Goal: Task Accomplishment & Management: Use online tool/utility

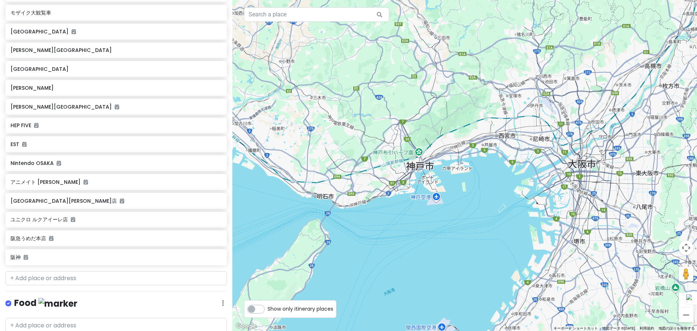
scroll to position [322, 0]
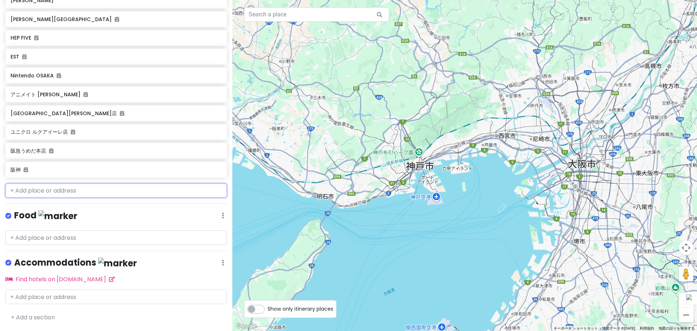
click at [74, 192] on input "text" at bounding box center [115, 190] width 221 height 15
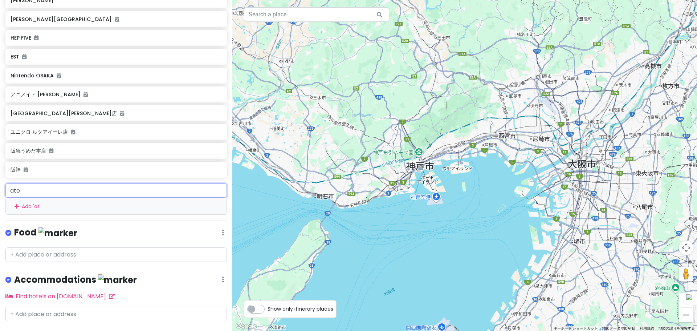
type input "atoa"
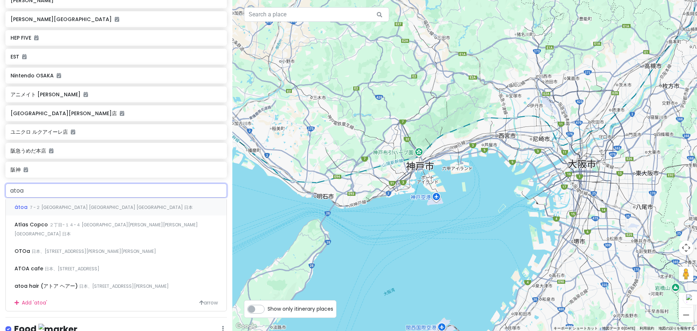
click at [88, 208] on span "７-２ [GEOGRAPHIC_DATA] [GEOGRAPHIC_DATA] [GEOGRAPHIC_DATA] 日本" at bounding box center [111, 207] width 164 height 6
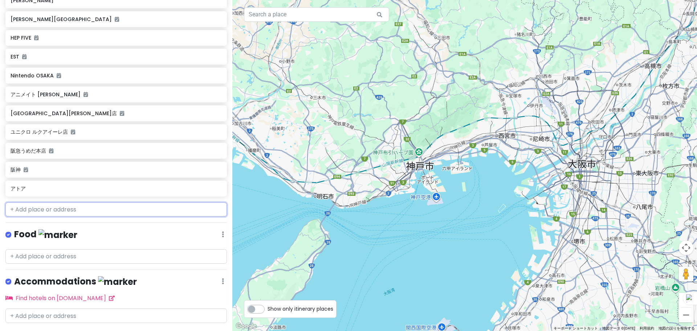
scroll to position [341, 0]
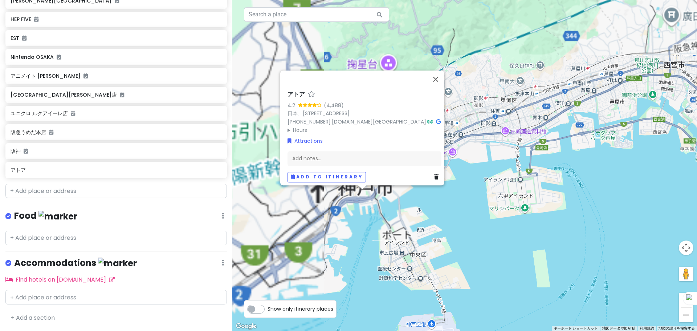
drag, startPoint x: 334, startPoint y: 172, endPoint x: 347, endPoint y: 224, distance: 52.9
click at [346, 224] on div "矢印キーを押すと移動します。 アトア 4.2 (4,488) 日本、[STREET_ADDRESS] [PHONE_NUMBER] · [DOMAIN_NAM…" at bounding box center [464, 165] width 465 height 331
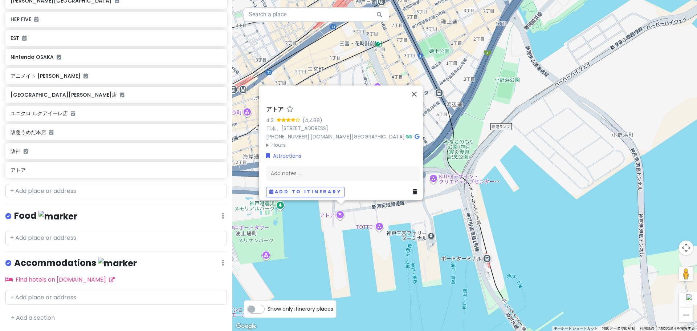
click at [271, 143] on summary "Hours" at bounding box center [343, 145] width 154 height 8
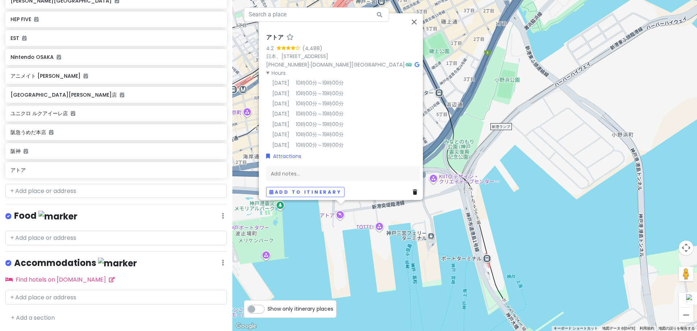
click at [278, 71] on summary "Hours" at bounding box center [343, 73] width 154 height 8
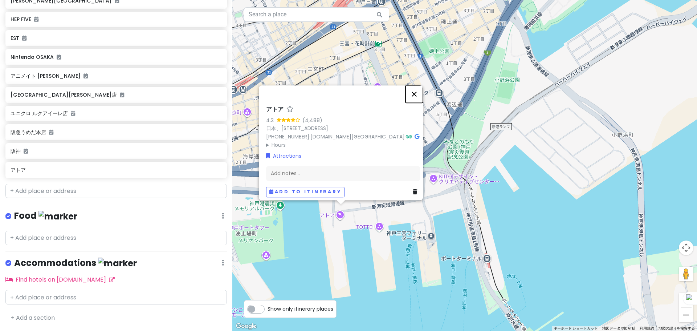
click at [413, 85] on button "閉じる" at bounding box center [413, 93] width 17 height 17
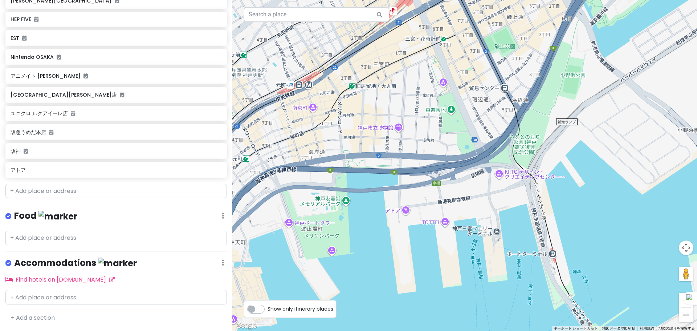
drag, startPoint x: 366, startPoint y: 217, endPoint x: 434, endPoint y: 212, distance: 68.1
click at [434, 212] on div at bounding box center [464, 165] width 465 height 331
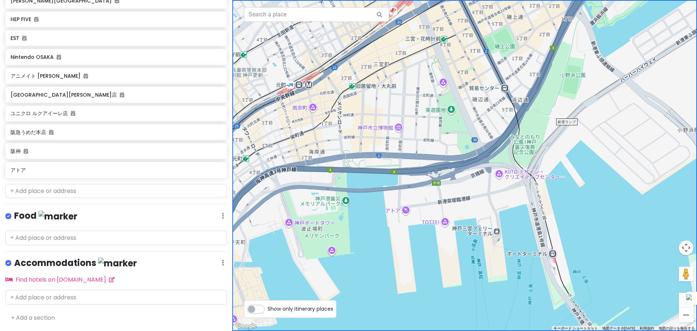
scroll to position [0, 0]
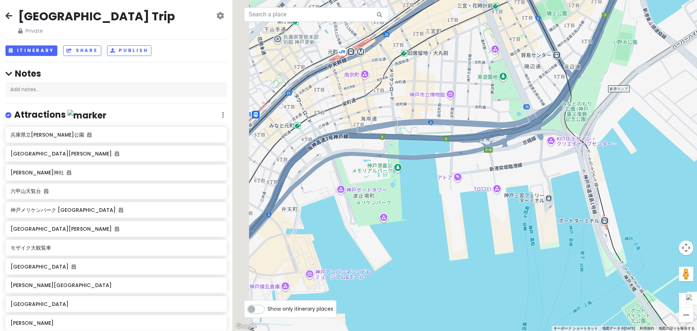
drag, startPoint x: 364, startPoint y: 196, endPoint x: 419, endPoint y: 161, distance: 65.6
click at [419, 161] on div at bounding box center [464, 165] width 465 height 331
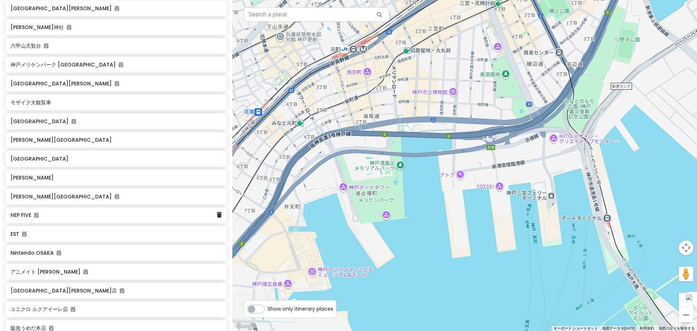
scroll to position [290, 0]
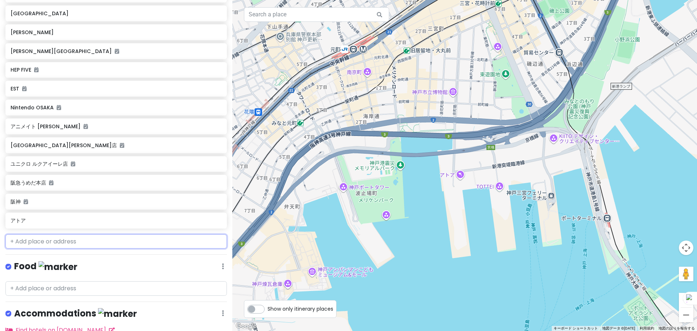
click at [75, 244] on input "text" at bounding box center [115, 241] width 221 height 15
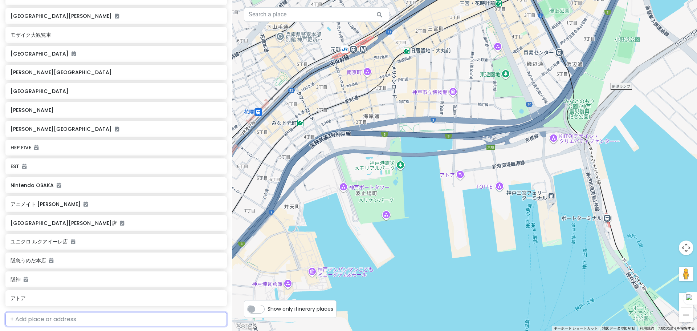
scroll to position [254, 0]
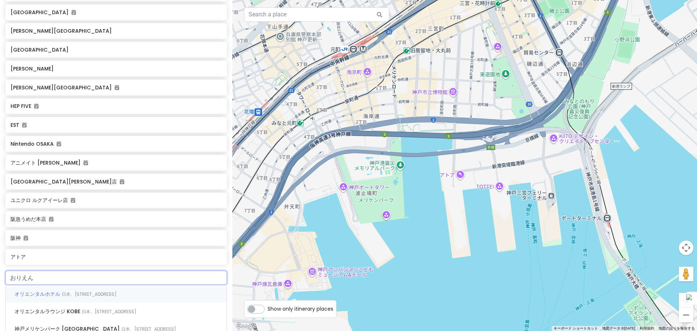
type input "オリエンタルホテル"
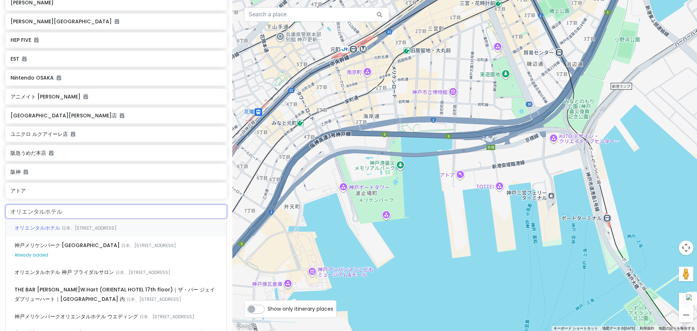
scroll to position [327, 0]
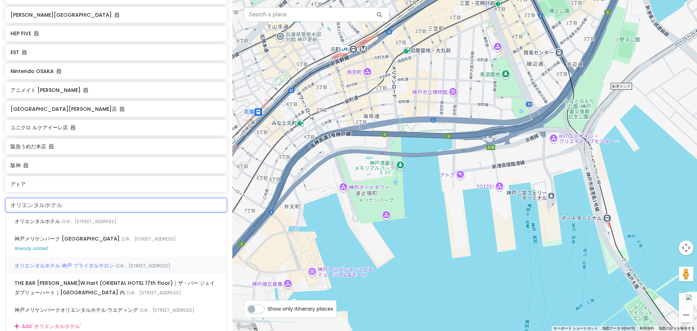
click at [97, 269] on div "[GEOGRAPHIC_DATA] [GEOGRAPHIC_DATA] 日本、[STREET_ADDRESS]" at bounding box center [116, 265] width 221 height 17
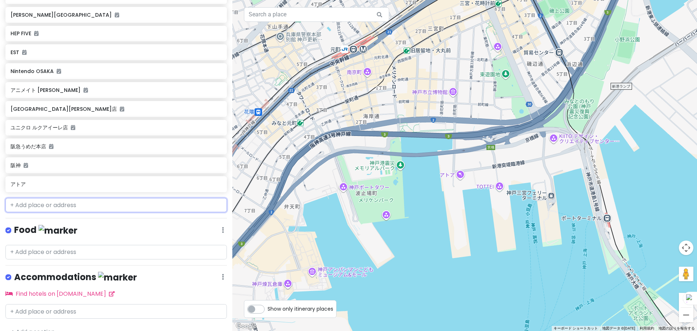
scroll to position [345, 0]
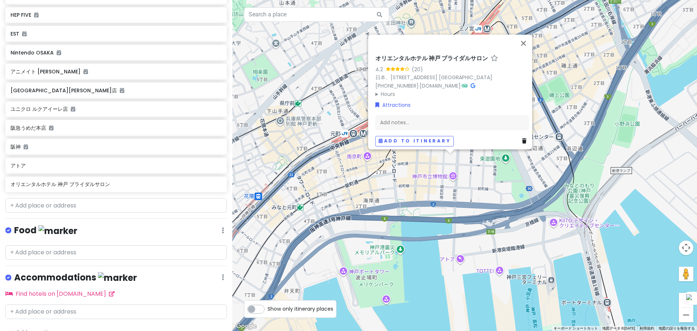
click at [383, 90] on summary "Hours" at bounding box center [452, 94] width 154 height 8
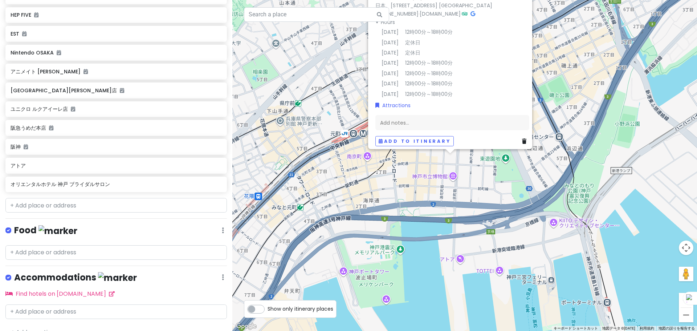
click at [641, 214] on div "[GEOGRAPHIC_DATA]サロン 4.2 (20) 日本、[STREET_ADDRESS] [GEOGRAPHIC_DATA] [PHONE_NUMB…" at bounding box center [464, 165] width 465 height 331
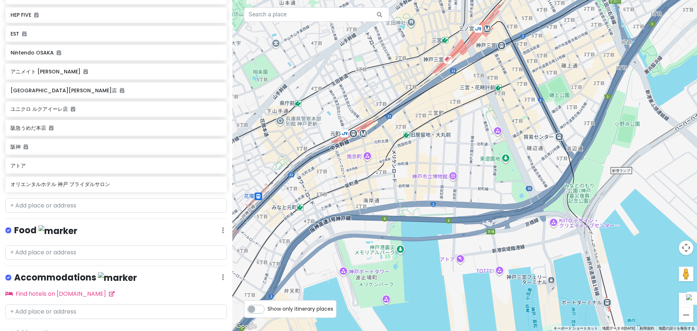
scroll to position [0, 0]
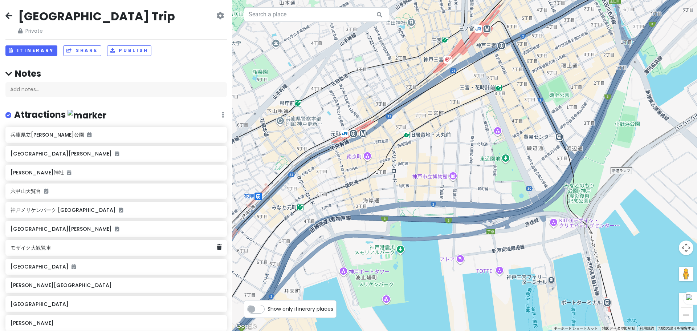
click at [65, 253] on div "モザイク大観覧車" at bounding box center [115, 248] width 221 height 16
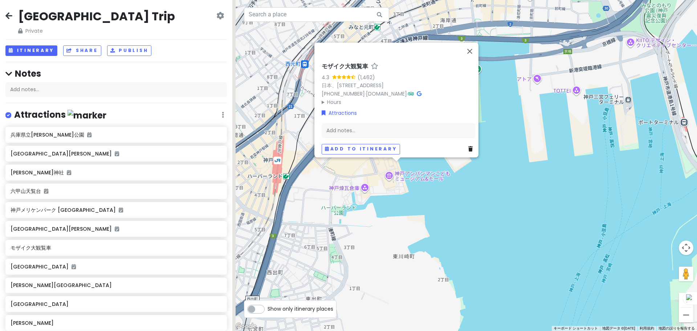
drag, startPoint x: 464, startPoint y: 261, endPoint x: 516, endPoint y: 146, distance: 125.6
click at [516, 146] on div "モザイク大観覧車 4.3 (1,462) 日本、[STREET_ADDRESS] [PHONE_NUMBER] · [DOMAIN_NAME] · Hours…" at bounding box center [464, 165] width 465 height 331
drag, startPoint x: 417, startPoint y: 246, endPoint x: 402, endPoint y: 235, distance: 17.9
click at [402, 235] on div "モザイク大観覧車 4.3 (1,462) 日本、[STREET_ADDRESS] [PHONE_NUMBER] · [DOMAIN_NAME] · Hours…" at bounding box center [464, 165] width 465 height 331
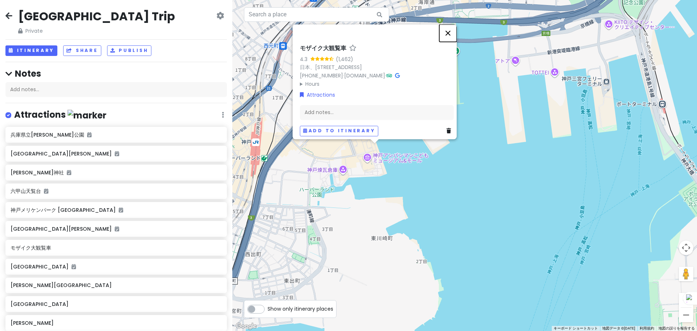
click at [453, 30] on button "閉じる" at bounding box center [447, 32] width 17 height 17
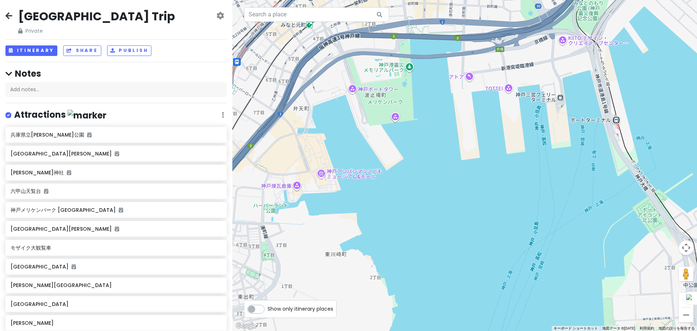
drag, startPoint x: 414, startPoint y: 134, endPoint x: 362, endPoint y: 152, distance: 54.9
click at [362, 152] on div at bounding box center [464, 165] width 465 height 331
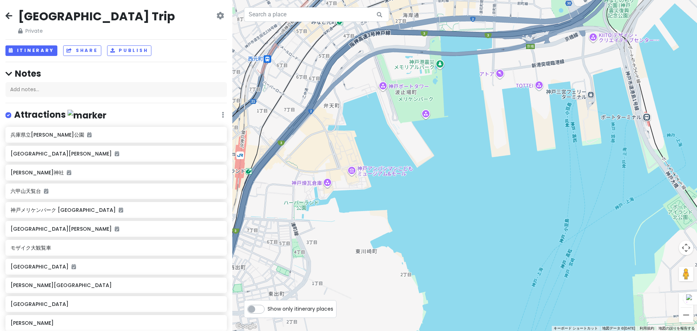
drag, startPoint x: 425, startPoint y: 172, endPoint x: 462, endPoint y: 169, distance: 36.8
click at [462, 169] on div at bounding box center [464, 165] width 465 height 331
click at [99, 247] on h6 "モザイク大観覧車" at bounding box center [114, 247] width 206 height 7
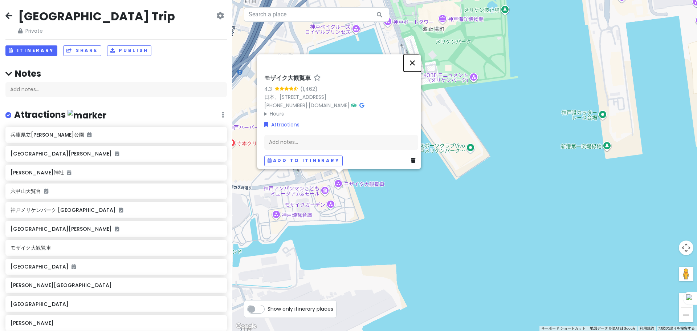
click at [416, 61] on button "閉じる" at bounding box center [412, 62] width 17 height 17
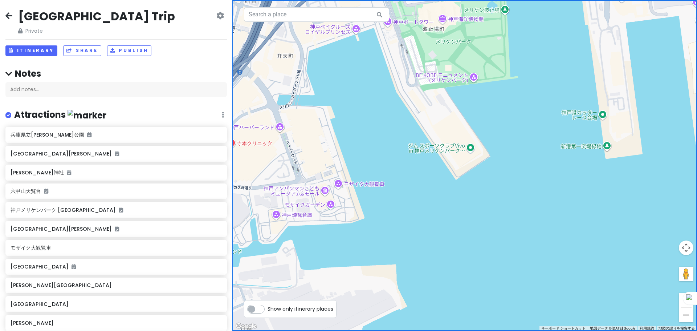
click at [15, 73] on h4 "Notes" at bounding box center [115, 73] width 221 height 11
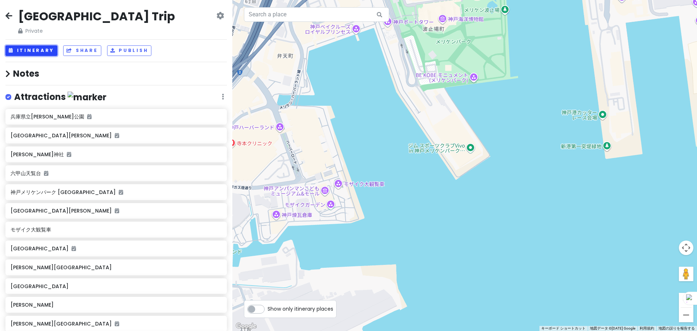
click at [31, 53] on button "Itinerary" at bounding box center [31, 50] width 52 height 11
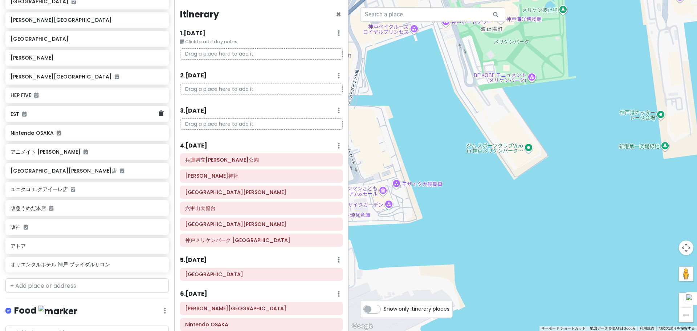
scroll to position [342, 0]
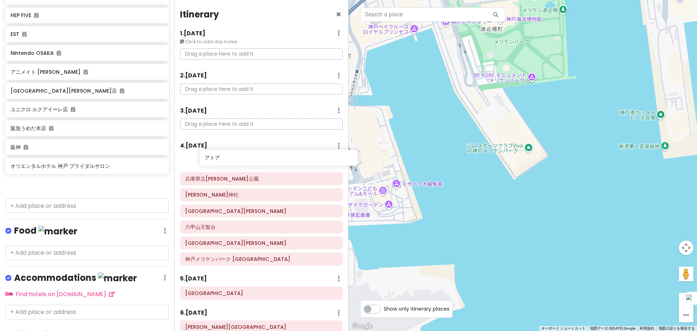
drag, startPoint x: 42, startPoint y: 157, endPoint x: 237, endPoint y: 164, distance: 194.3
click at [237, 164] on div "[GEOGRAPHIC_DATA] Trip Private Change Dates Make a Copy Delete Trip Go Pro ⚡️ G…" at bounding box center [348, 165] width 697 height 331
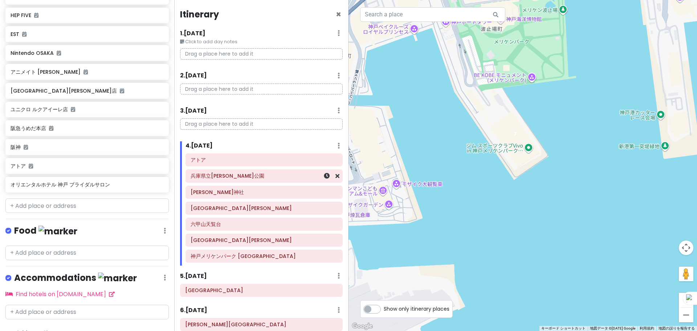
scroll to position [323, 0]
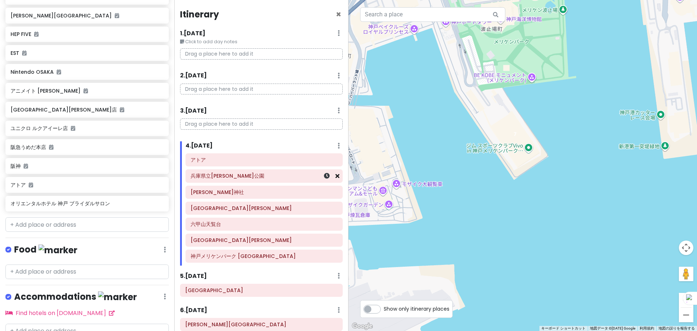
click at [335, 177] on icon at bounding box center [337, 176] width 4 height 6
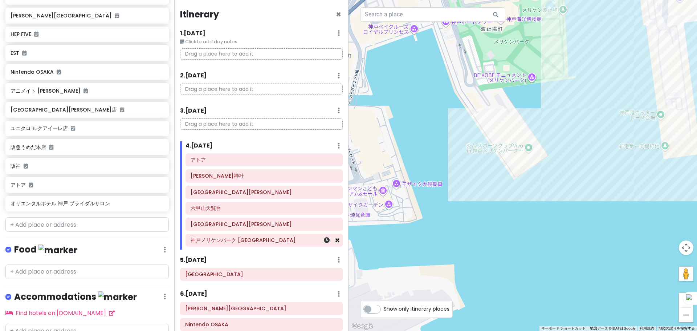
click at [335, 242] on icon at bounding box center [337, 240] width 4 height 6
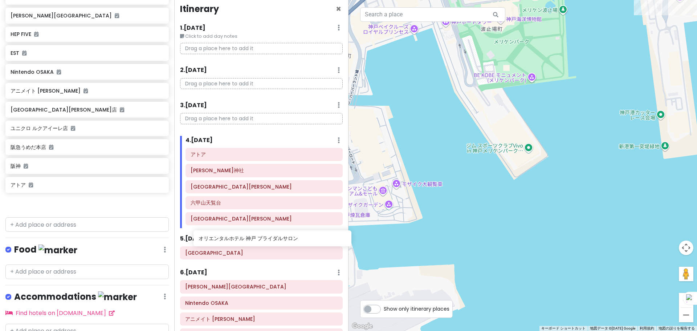
scroll to position [6, 0]
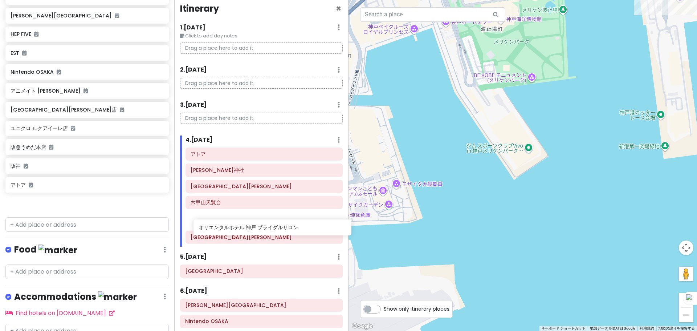
drag, startPoint x: 76, startPoint y: 192, endPoint x: 264, endPoint y: 230, distance: 192.0
click at [264, 230] on div "[GEOGRAPHIC_DATA] Trip Private Change Dates Make a Copy Delete Trip Go Pro ⚡️ G…" at bounding box center [348, 165] width 697 height 331
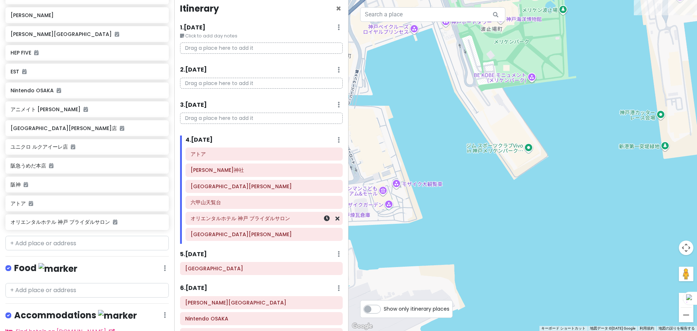
scroll to position [304, 0]
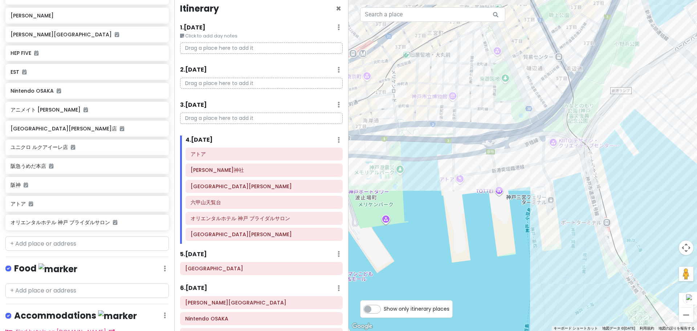
drag, startPoint x: 543, startPoint y: 140, endPoint x: 427, endPoint y: 229, distance: 145.8
click at [427, 229] on div at bounding box center [522, 165] width 348 height 331
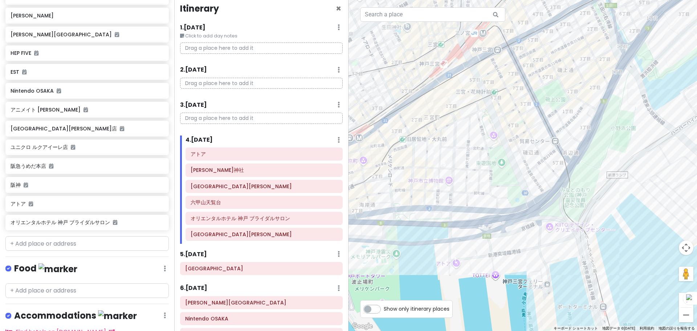
drag, startPoint x: 582, startPoint y: 193, endPoint x: 577, endPoint y: 279, distance: 85.8
click at [577, 279] on div at bounding box center [522, 165] width 348 height 331
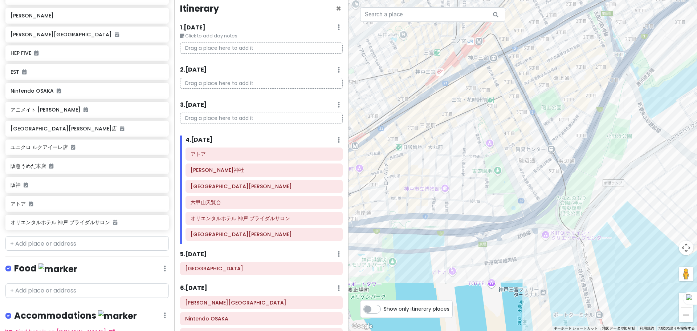
drag, startPoint x: 517, startPoint y: 144, endPoint x: 512, endPoint y: 155, distance: 12.0
click at [512, 155] on div at bounding box center [522, 165] width 348 height 331
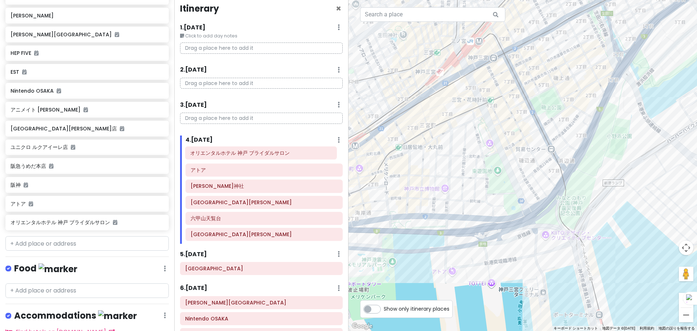
drag, startPoint x: 239, startPoint y: 219, endPoint x: 239, endPoint y: 154, distance: 65.3
click at [239, 154] on div "アトア [PERSON_NAME][GEOGRAPHIC_DATA][PERSON_NAME] [GEOGRAPHIC_DATA] [GEOGRAPHIC_D…" at bounding box center [264, 195] width 168 height 96
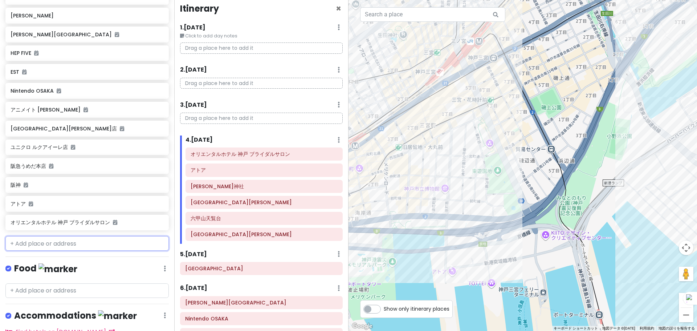
click at [34, 236] on input "text" at bounding box center [86, 243] width 163 height 15
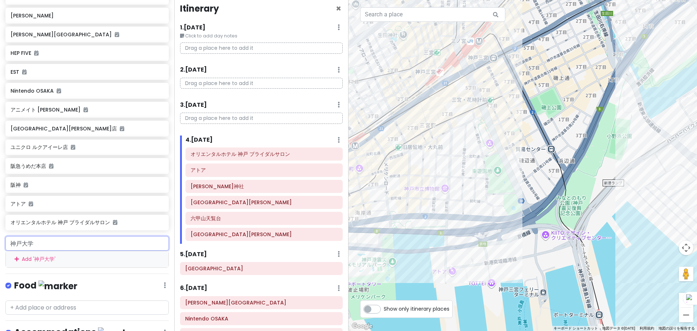
click at [73, 236] on input "神戸大学" at bounding box center [86, 243] width 163 height 15
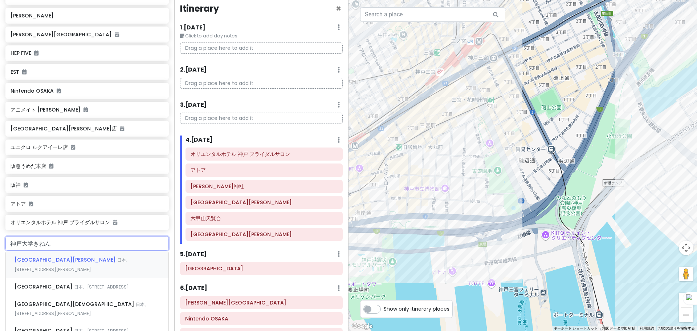
type input "神戸大学記念"
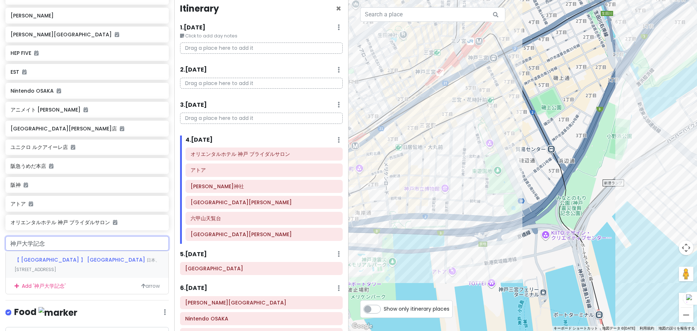
click at [77, 256] on span "【 [GEOGRAPHIC_DATA] 】 [GEOGRAPHIC_DATA]" at bounding box center [81, 259] width 132 height 7
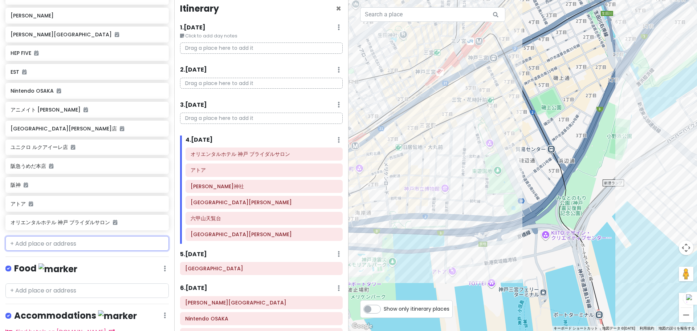
scroll to position [323, 0]
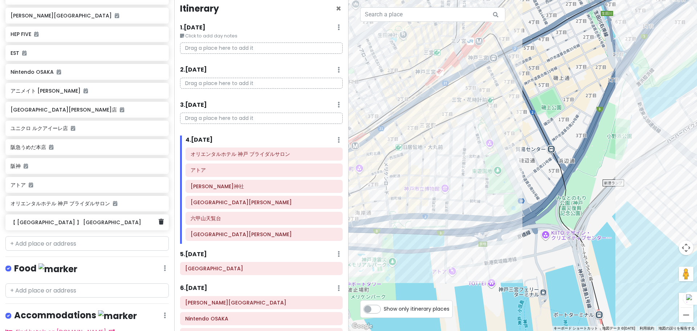
click at [109, 217] on div "【 [GEOGRAPHIC_DATA] 】 [GEOGRAPHIC_DATA]" at bounding box center [85, 222] width 148 height 10
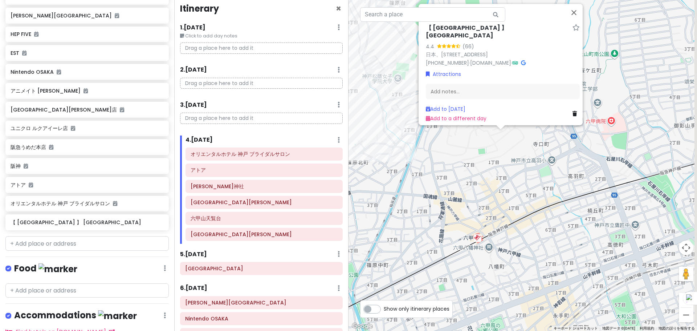
drag, startPoint x: 600, startPoint y: 175, endPoint x: 502, endPoint y: 159, distance: 99.0
click at [502, 159] on div "【 [GEOGRAPHIC_DATA] 】 [GEOGRAPHIC_DATA] 4.4 (66) 日本、[STREET_ADDRESS] [PHONE_NUM…" at bounding box center [522, 165] width 348 height 331
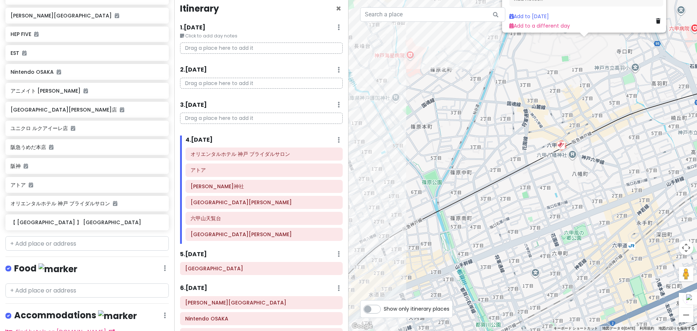
drag, startPoint x: 487, startPoint y: 160, endPoint x: 614, endPoint y: 45, distance: 171.1
click at [614, 45] on div "【 [GEOGRAPHIC_DATA] 】 [GEOGRAPHIC_DATA] 4.4 (66) 日本、[STREET_ADDRESS] [PHONE_NUM…" at bounding box center [522, 165] width 348 height 331
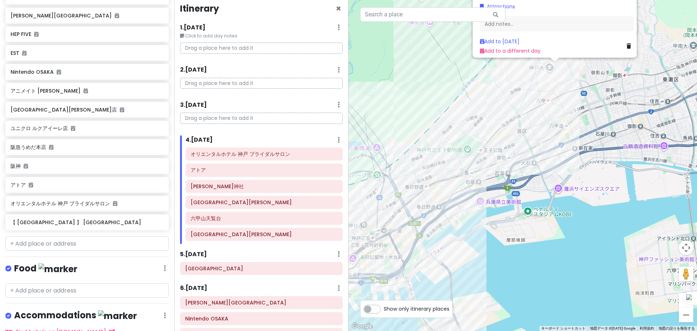
drag, startPoint x: 557, startPoint y: 214, endPoint x: 564, endPoint y: 118, distance: 97.1
click at [564, 118] on div "【 [GEOGRAPHIC_DATA] 】 [GEOGRAPHIC_DATA] 4.4 (66) 日本、[STREET_ADDRESS] [PHONE_NUM…" at bounding box center [522, 165] width 348 height 331
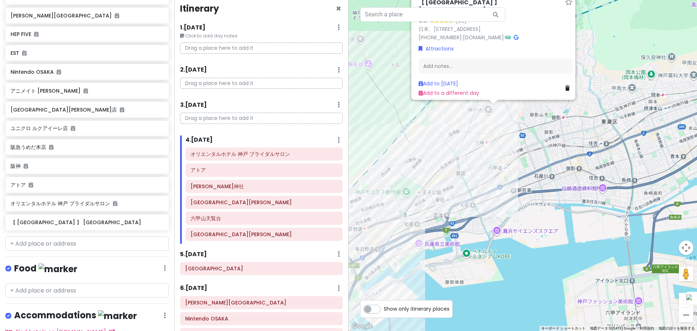
drag, startPoint x: 558, startPoint y: 149, endPoint x: 486, endPoint y: 211, distance: 95.2
click at [486, 211] on div "【 [GEOGRAPHIC_DATA] 】 [GEOGRAPHIC_DATA] 4.4 (66) 日本、[STREET_ADDRESS] [PHONE_NUM…" at bounding box center [522, 165] width 348 height 331
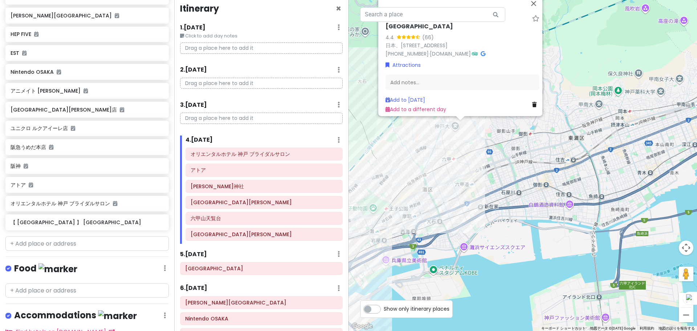
drag, startPoint x: 462, startPoint y: 169, endPoint x: 424, endPoint y: 189, distance: 43.2
click at [424, 189] on div "【 [GEOGRAPHIC_DATA] 】 [GEOGRAPHIC_DATA] 4.4 (66) 日本、[STREET_ADDRESS] [PHONE_NUM…" at bounding box center [522, 165] width 348 height 331
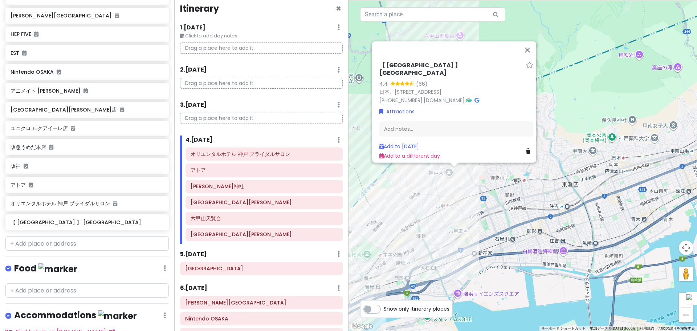
drag, startPoint x: 455, startPoint y: 139, endPoint x: 456, endPoint y: 196, distance: 57.0
click at [455, 189] on div "【 [GEOGRAPHIC_DATA] 】 [GEOGRAPHIC_DATA] 4.4 (66) 日本、[STREET_ADDRESS] [PHONE_NUM…" at bounding box center [522, 165] width 348 height 331
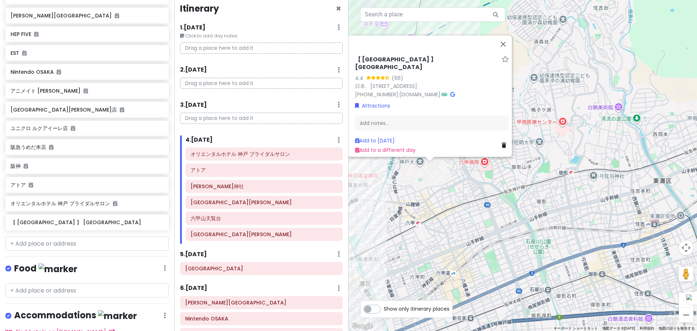
drag, startPoint x: 597, startPoint y: 188, endPoint x: 575, endPoint y: 185, distance: 23.0
click at [575, 185] on div "【 [GEOGRAPHIC_DATA] 】 [GEOGRAPHIC_DATA] 4.4 (66) 日本、[STREET_ADDRESS] [PHONE_NUM…" at bounding box center [522, 165] width 348 height 331
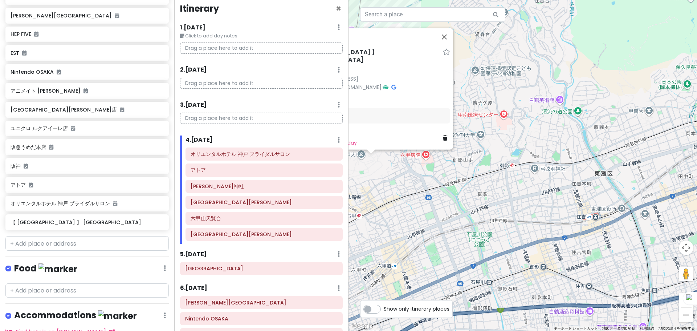
drag, startPoint x: 579, startPoint y: 199, endPoint x: 523, endPoint y: 191, distance: 56.1
click at [523, 191] on div "【 [GEOGRAPHIC_DATA] 】 [GEOGRAPHIC_DATA] 4.4 (66) 日本、[STREET_ADDRESS] [PHONE_NUM…" at bounding box center [522, 165] width 348 height 331
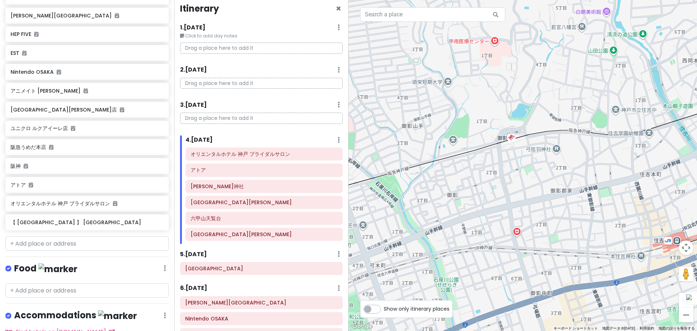
click at [513, 139] on div "【 [GEOGRAPHIC_DATA] 】 [GEOGRAPHIC_DATA] 4.4 (66) 日本、[STREET_ADDRESS] [PHONE_NUM…" at bounding box center [522, 165] width 348 height 331
click at [500, 139] on div at bounding box center [522, 165] width 348 height 331
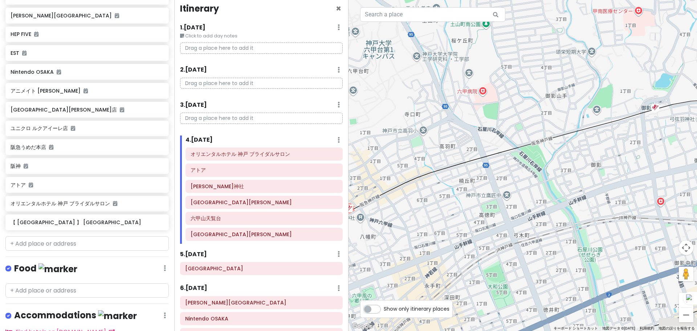
drag, startPoint x: 460, startPoint y: 198, endPoint x: 609, endPoint y: 166, distance: 151.8
click at [609, 166] on div at bounding box center [522, 165] width 348 height 331
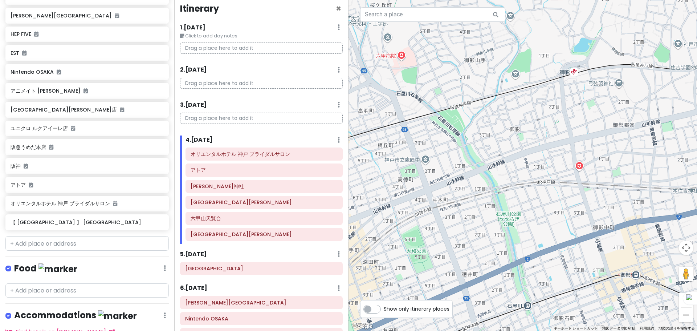
drag, startPoint x: 543, startPoint y: 198, endPoint x: 417, endPoint y: 167, distance: 129.0
click at [417, 167] on div at bounding box center [522, 165] width 348 height 331
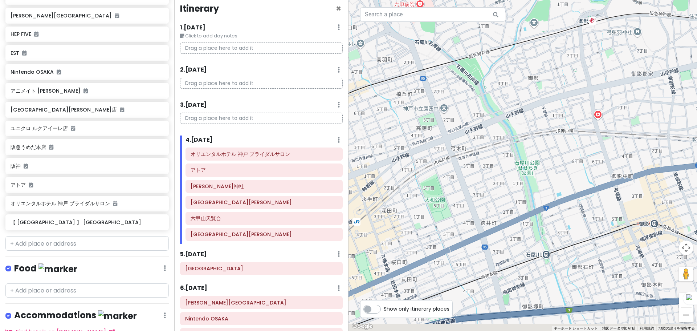
drag, startPoint x: 550, startPoint y: 211, endPoint x: 580, endPoint y: 139, distance: 78.5
click at [580, 139] on div at bounding box center [522, 165] width 348 height 331
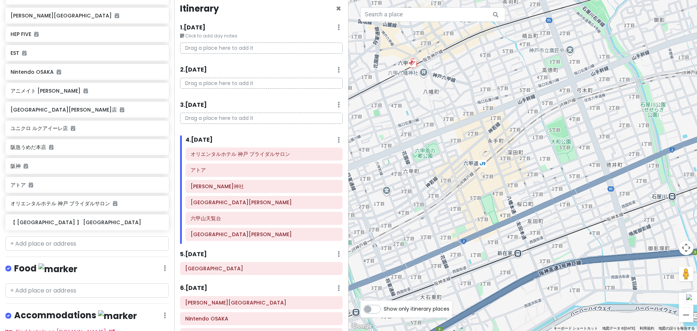
drag, startPoint x: 474, startPoint y: 214, endPoint x: 587, endPoint y: 181, distance: 117.5
click at [587, 181] on div at bounding box center [522, 165] width 348 height 331
click at [77, 236] on input "text" at bounding box center [86, 243] width 163 height 15
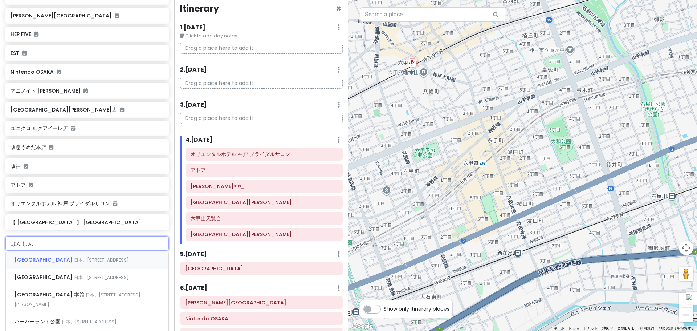
type input "阪神"
click at [73, 286] on div "阪神・御影 日本、[STREET_ADDRESS][PERSON_NAME]" at bounding box center [87, 294] width 163 height 17
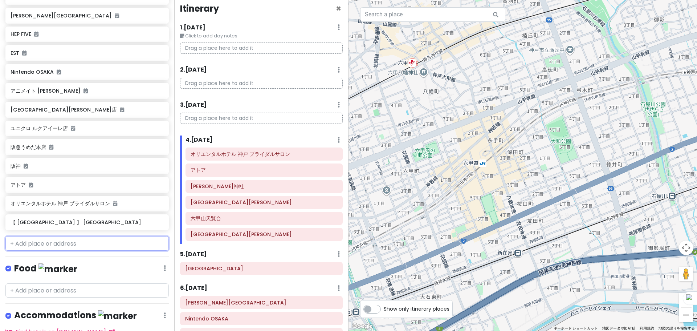
scroll to position [342, 0]
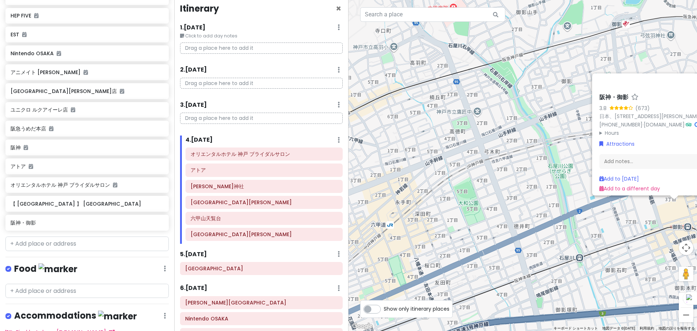
drag, startPoint x: 583, startPoint y: 147, endPoint x: 302, endPoint y: 216, distance: 289.2
click at [485, 211] on div "阪神・御影 3.8 (673) 日本、[STREET_ADDRESS][PERSON_NAME] [PHONE_NUMBER] · [DOMAIN_NAME]…" at bounding box center [522, 165] width 348 height 331
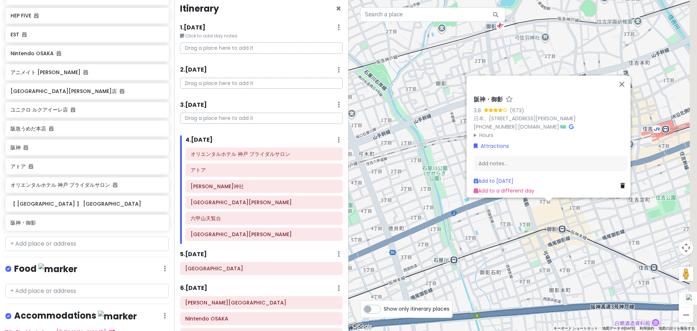
drag, startPoint x: 475, startPoint y: 184, endPoint x: 432, endPoint y: 186, distance: 43.2
click at [432, 186] on div "阪神・御影 3.8 (673) 日本、[STREET_ADDRESS][PERSON_NAME] [PHONE_NUMBER] · [DOMAIN_NAME]…" at bounding box center [522, 165] width 348 height 331
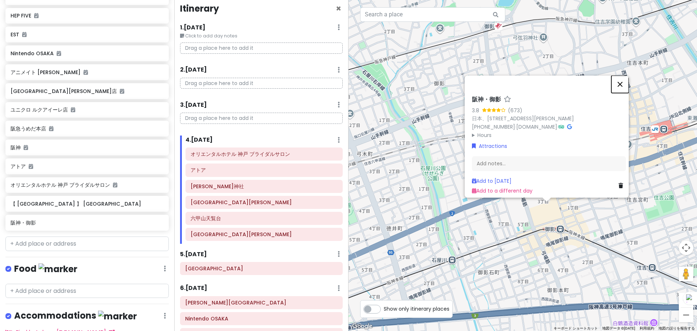
click at [626, 81] on button "閉じる" at bounding box center [619, 83] width 17 height 17
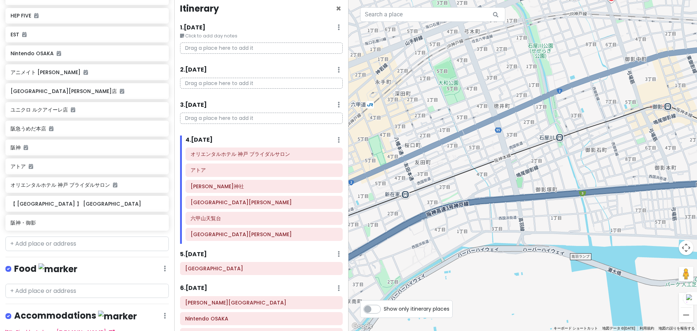
drag, startPoint x: 511, startPoint y: 248, endPoint x: 620, endPoint y: 124, distance: 165.4
click at [620, 124] on div at bounding box center [522, 165] width 348 height 331
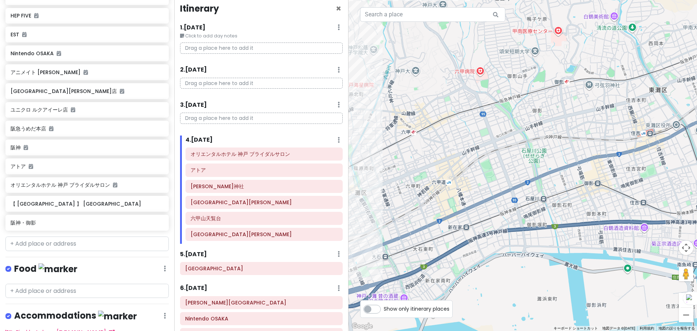
drag, startPoint x: 559, startPoint y: 113, endPoint x: 563, endPoint y: 145, distance: 32.2
click at [563, 145] on div at bounding box center [522, 165] width 348 height 331
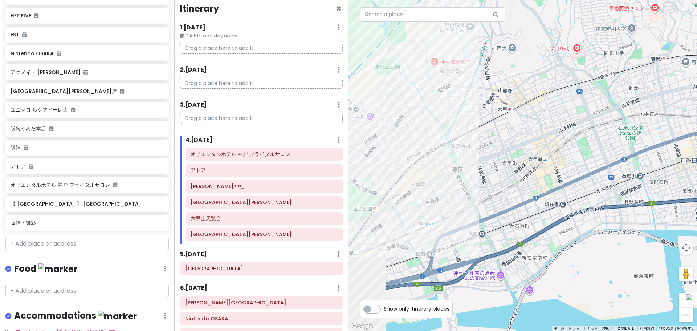
drag, startPoint x: 479, startPoint y: 165, endPoint x: 577, endPoint y: 142, distance: 100.3
click at [577, 142] on div at bounding box center [522, 165] width 348 height 331
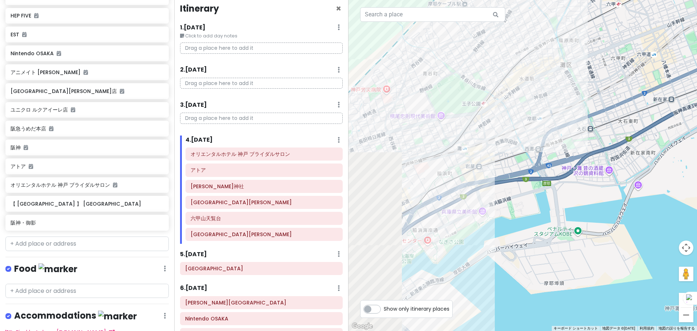
drag, startPoint x: 436, startPoint y: 226, endPoint x: 548, endPoint y: 118, distance: 156.1
click at [548, 118] on div at bounding box center [522, 165] width 348 height 331
drag, startPoint x: 581, startPoint y: 136, endPoint x: 425, endPoint y: 250, distance: 193.1
click at [425, 250] on div at bounding box center [522, 165] width 348 height 331
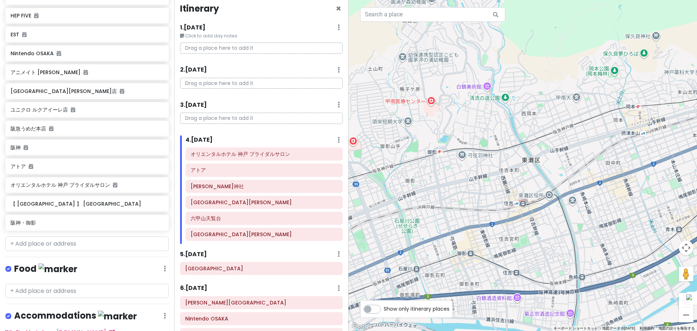
drag, startPoint x: 534, startPoint y: 180, endPoint x: 467, endPoint y: 196, distance: 67.8
click at [467, 196] on div at bounding box center [522, 165] width 348 height 331
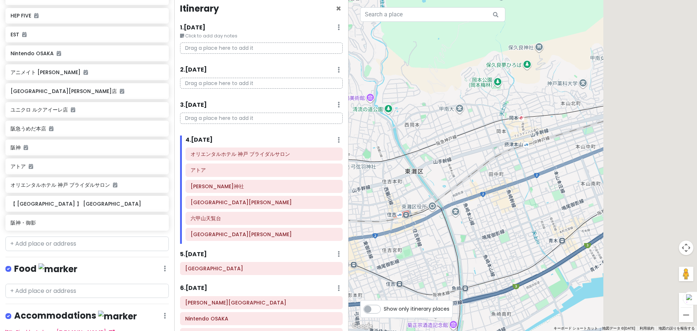
drag, startPoint x: 584, startPoint y: 146, endPoint x: 466, endPoint y: 157, distance: 117.8
click at [466, 157] on div at bounding box center [522, 165] width 348 height 331
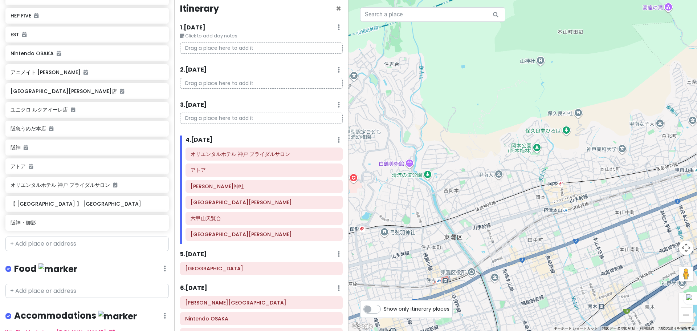
drag, startPoint x: 463, startPoint y: 146, endPoint x: 505, endPoint y: 213, distance: 79.6
click at [505, 213] on div at bounding box center [522, 165] width 348 height 331
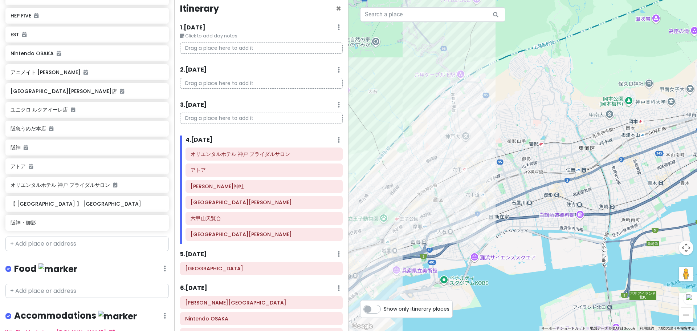
drag, startPoint x: 457, startPoint y: 224, endPoint x: 564, endPoint y: 150, distance: 129.9
click at [564, 150] on div at bounding box center [522, 165] width 348 height 331
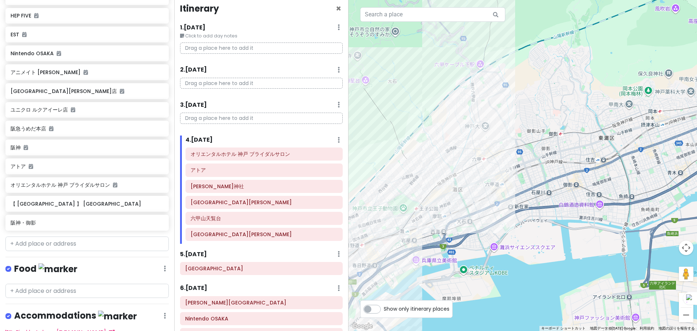
drag, startPoint x: 456, startPoint y: 180, endPoint x: 478, endPoint y: 169, distance: 24.3
click at [478, 169] on div at bounding box center [522, 165] width 348 height 331
click at [77, 196] on div "【 [GEOGRAPHIC_DATA] 】 [GEOGRAPHIC_DATA]" at bounding box center [86, 204] width 163 height 16
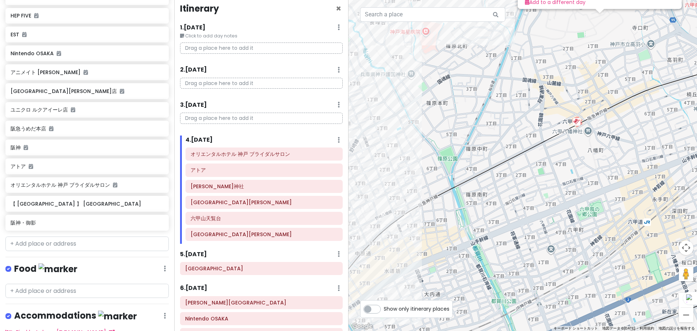
drag, startPoint x: 465, startPoint y: 197, endPoint x: 472, endPoint y: 205, distance: 11.1
click at [472, 205] on div "【 [GEOGRAPHIC_DATA] 】 [GEOGRAPHIC_DATA] 4.4 (66) 日本、[STREET_ADDRESS] [PHONE_NUM…" at bounding box center [522, 165] width 348 height 331
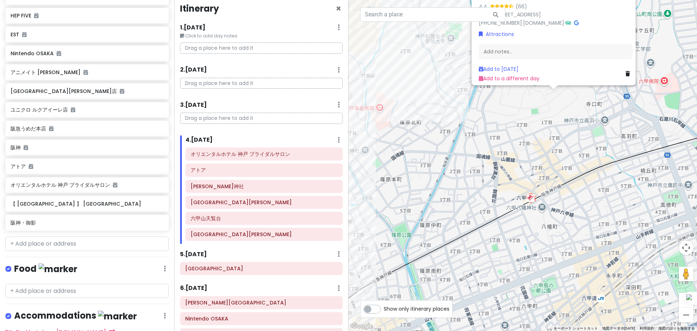
drag, startPoint x: 560, startPoint y: 155, endPoint x: 512, endPoint y: 237, distance: 95.0
click at [512, 237] on div "【 [GEOGRAPHIC_DATA] 】 [GEOGRAPHIC_DATA] 4.4 (66) 日本、[STREET_ADDRESS] [PHONE_NUM…" at bounding box center [522, 165] width 348 height 331
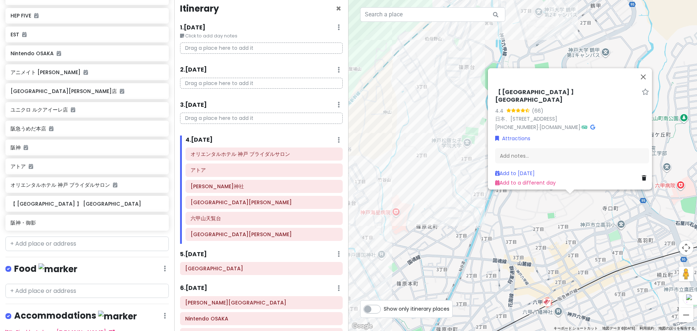
drag, startPoint x: 491, startPoint y: 181, endPoint x: 507, endPoint y: 284, distance: 104.4
click at [507, 284] on div "【 [GEOGRAPHIC_DATA] 】 [GEOGRAPHIC_DATA] 4.4 (66) 日本、[STREET_ADDRESS] [PHONE_NUM…" at bounding box center [522, 165] width 348 height 331
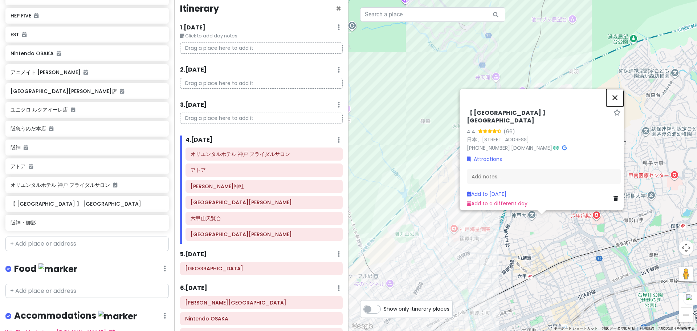
click at [615, 98] on button "閉じる" at bounding box center [614, 97] width 17 height 17
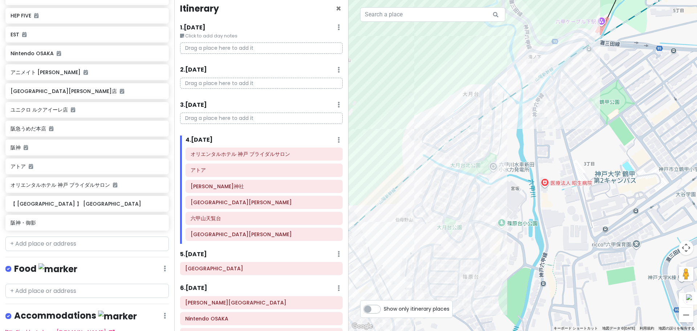
drag, startPoint x: 502, startPoint y: 116, endPoint x: 541, endPoint y: 127, distance: 40.6
click at [541, 127] on div at bounding box center [522, 165] width 348 height 331
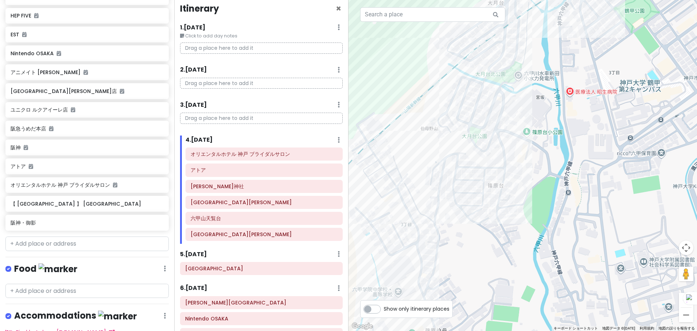
drag, startPoint x: 545, startPoint y: 207, endPoint x: 566, endPoint y: 92, distance: 116.8
click at [566, 92] on div at bounding box center [522, 165] width 348 height 331
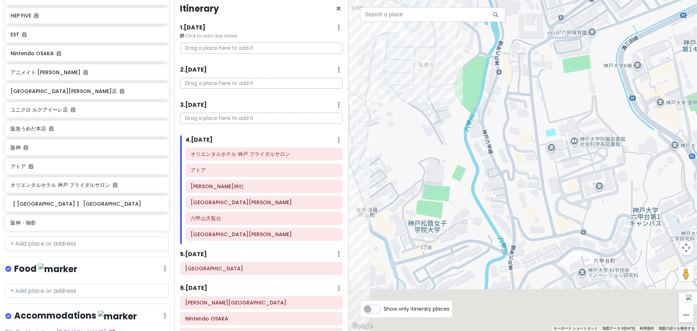
drag, startPoint x: 580, startPoint y: 242, endPoint x: 519, endPoint y: 204, distance: 71.4
click at [514, 140] on div at bounding box center [522, 165] width 348 height 331
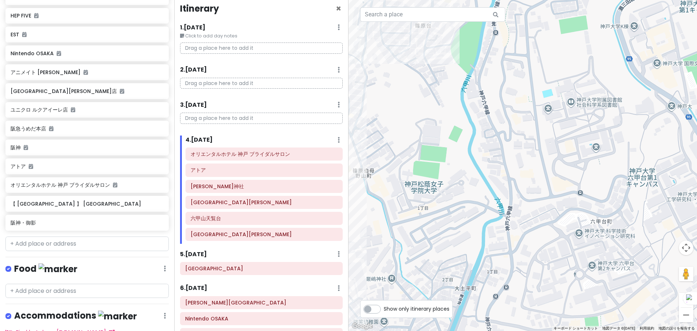
drag, startPoint x: 524, startPoint y: 239, endPoint x: 512, endPoint y: 143, distance: 96.2
click at [512, 141] on div at bounding box center [522, 165] width 348 height 331
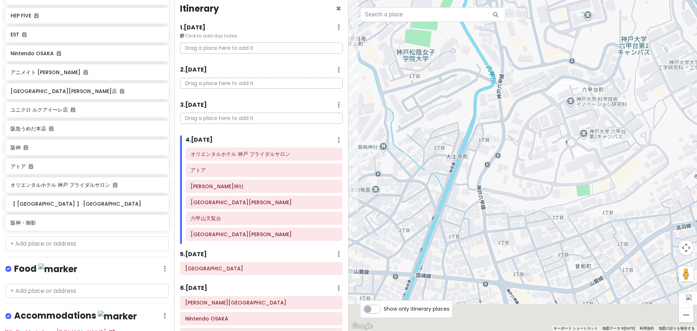
drag, startPoint x: 510, startPoint y: 249, endPoint x: 513, endPoint y: 177, distance: 71.6
click at [513, 177] on div at bounding box center [522, 165] width 348 height 331
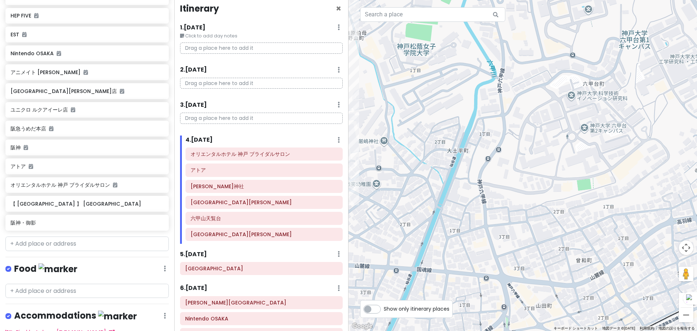
click at [488, 159] on div at bounding box center [522, 165] width 348 height 331
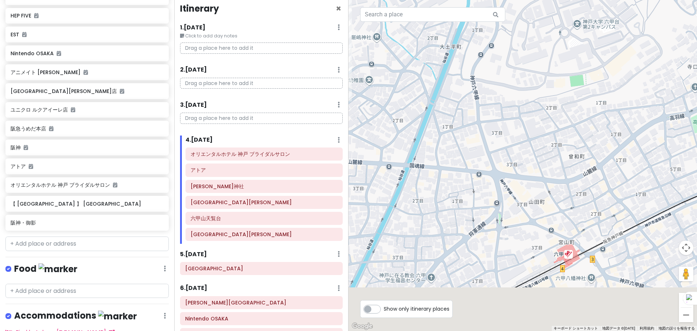
drag, startPoint x: 512, startPoint y: 242, endPoint x: 505, endPoint y: 139, distance: 104.1
click at [505, 139] on div at bounding box center [522, 165] width 348 height 331
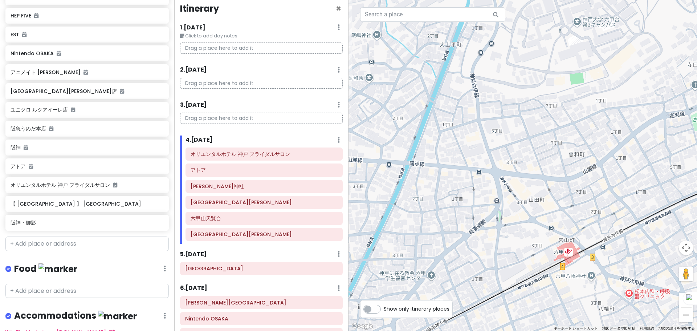
click at [566, 251] on div at bounding box center [522, 165] width 348 height 331
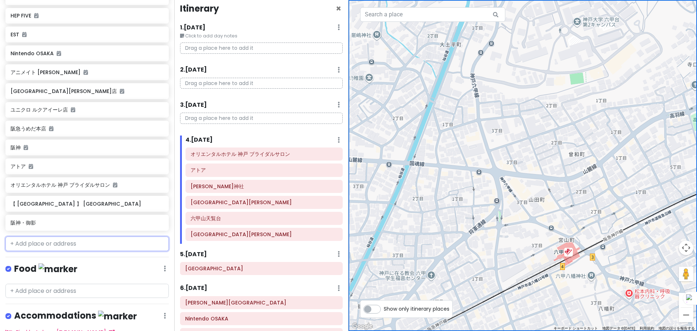
click at [36, 236] on input "text" at bounding box center [86, 243] width 163 height 15
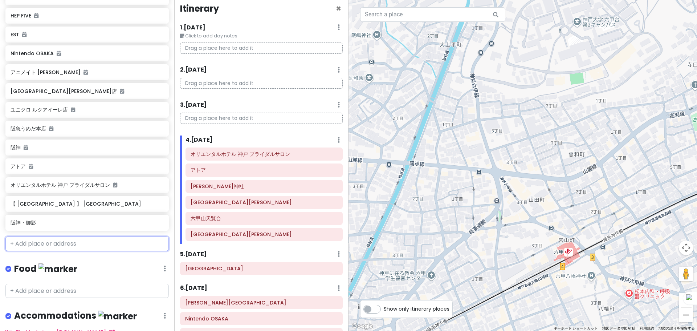
paste input "阪神御影"
type input "阪神御影"
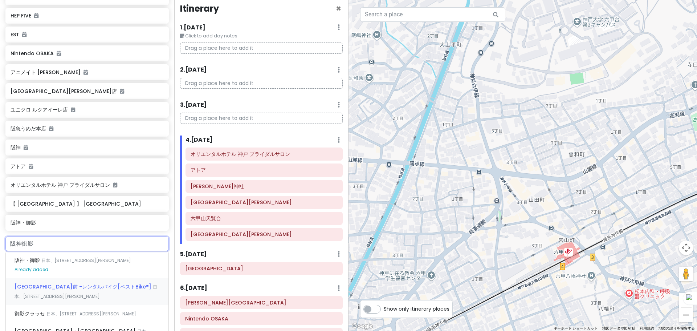
click at [97, 283] on span "[GEOGRAPHIC_DATA]前 -レンタルバイク[ベストBike®︎]" at bounding box center [84, 286] width 138 height 7
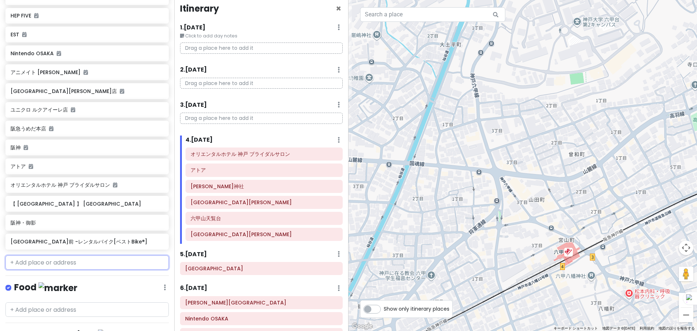
scroll to position [360, 0]
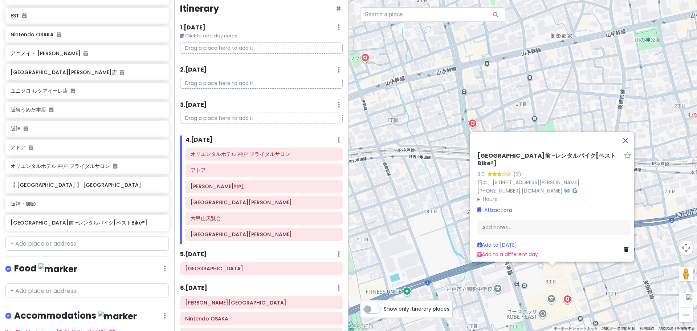
drag, startPoint x: 446, startPoint y: 222, endPoint x: 406, endPoint y: 192, distance: 50.6
click at [406, 192] on div "[GEOGRAPHIC_DATA]前 -レンタルバイク[ベストBike®︎] 3.0 (2) 日本、[STREET_ADDRESS][PERSON_NAME]…" at bounding box center [522, 165] width 348 height 331
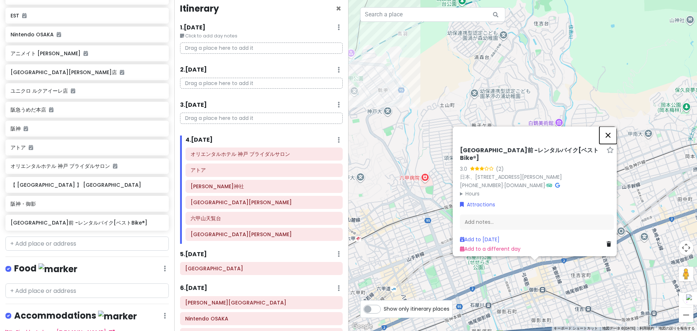
click at [612, 139] on button "閉じる" at bounding box center [607, 134] width 17 height 17
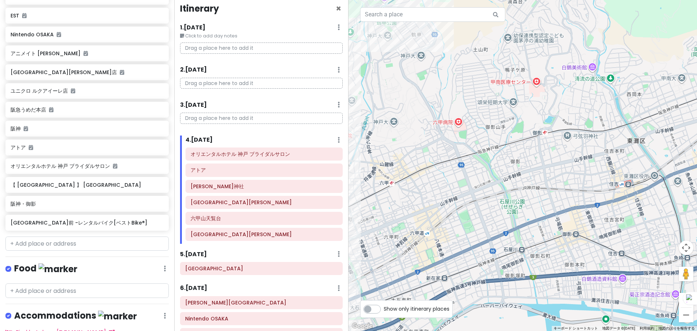
drag, startPoint x: 505, startPoint y: 259, endPoint x: 540, endPoint y: 200, distance: 68.8
click at [540, 200] on div at bounding box center [522, 165] width 348 height 331
click at [159, 214] on div "[GEOGRAPHIC_DATA]前 -レンタルバイク[ベストBike®︎]" at bounding box center [86, 222] width 163 height 16
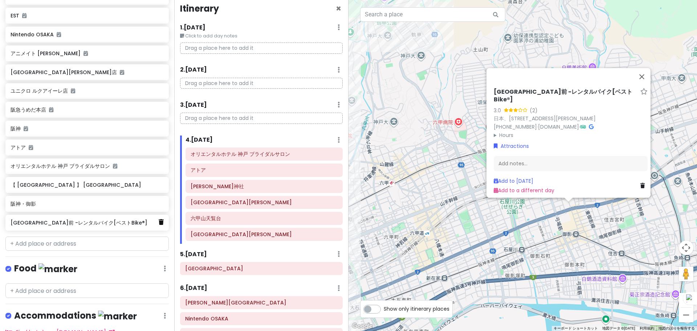
click at [159, 219] on icon at bounding box center [161, 222] width 5 height 6
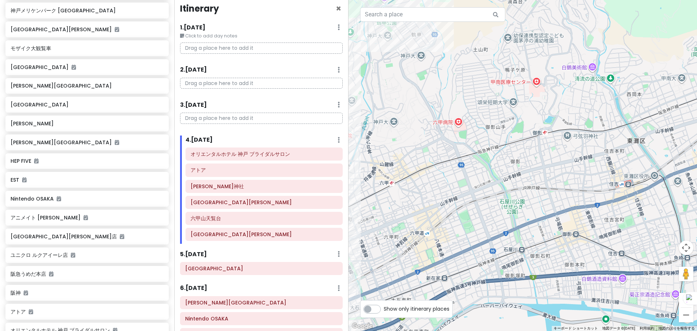
scroll to position [342, 0]
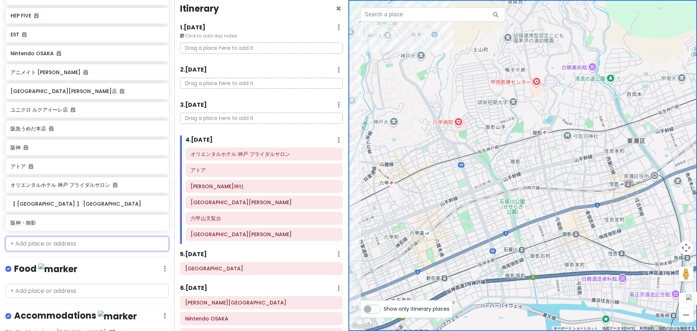
click at [81, 236] on input "text" at bounding box center [86, 243] width 163 height 15
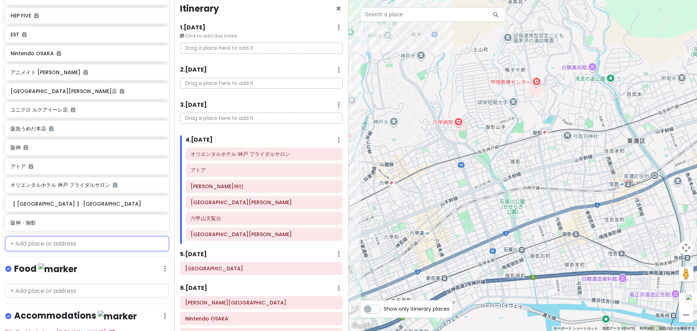
paste input "六甲ケーブル下"
type input "六甲ケーブル下"
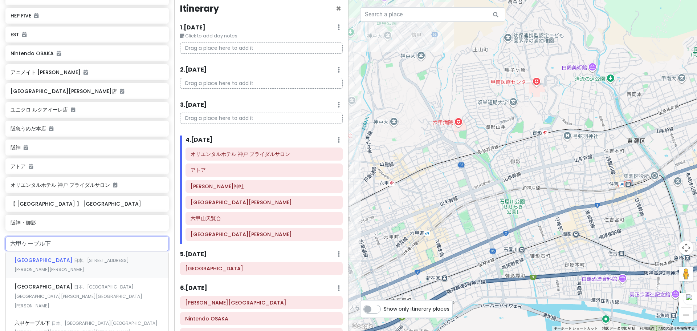
click at [92, 257] on span "日本、[STREET_ADDRESS][PERSON_NAME][PERSON_NAME]" at bounding box center [72, 265] width 114 height 16
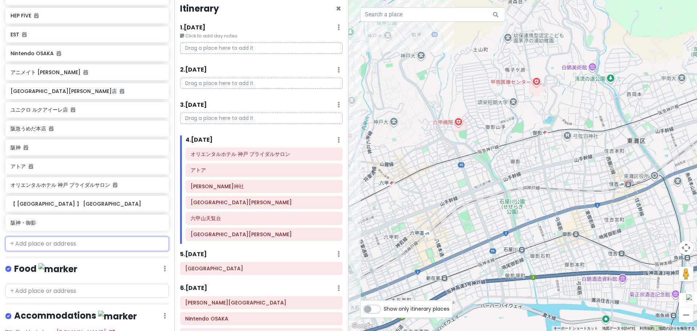
scroll to position [360, 0]
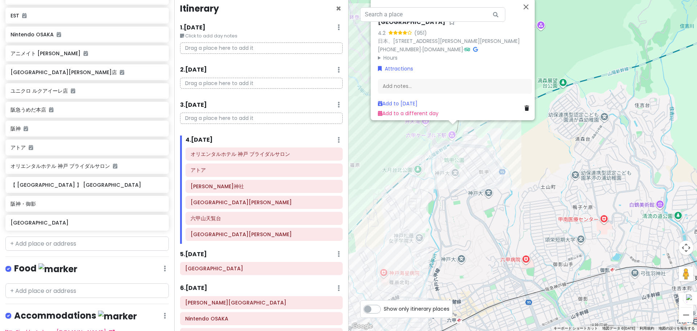
drag, startPoint x: 443, startPoint y: 194, endPoint x: 438, endPoint y: 177, distance: 17.3
click at [438, 177] on div "[GEOGRAPHIC_DATA] 4.2 (951) 日本、[STREET_ADDRESS][PERSON_NAME][PERSON_NAME] [PHON…" at bounding box center [522, 165] width 348 height 331
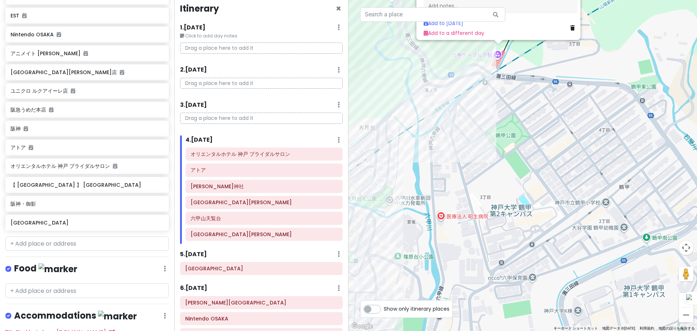
drag, startPoint x: 449, startPoint y: 169, endPoint x: 507, endPoint y: 87, distance: 100.8
click at [507, 85] on div "[GEOGRAPHIC_DATA] 4.2 (951) 日本、[STREET_ADDRESS][PERSON_NAME][PERSON_NAME] [PHON…" at bounding box center [522, 165] width 348 height 331
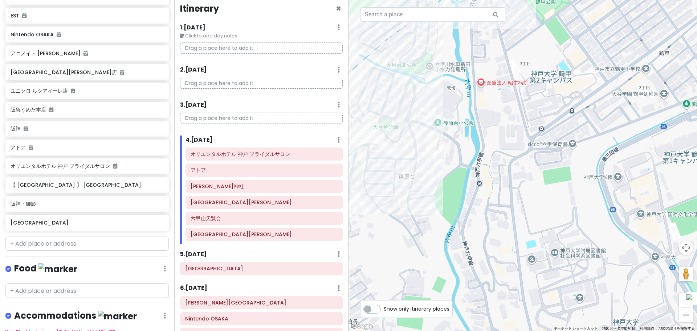
drag, startPoint x: 500, startPoint y: 213, endPoint x: 504, endPoint y: 138, distance: 75.2
click at [504, 138] on div "[GEOGRAPHIC_DATA] 4.2 (951) 日本、[STREET_ADDRESS][PERSON_NAME][PERSON_NAME] [PHON…" at bounding box center [522, 165] width 348 height 331
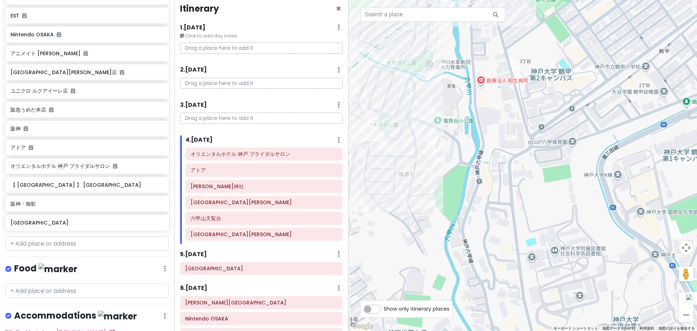
click at [479, 182] on div "[GEOGRAPHIC_DATA] 4.2 (951) 日本、[STREET_ADDRESS][PERSON_NAME][PERSON_NAME] [PHON…" at bounding box center [522, 165] width 348 height 331
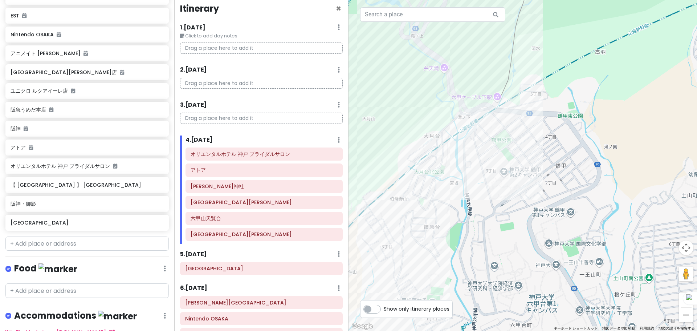
drag, startPoint x: 519, startPoint y: 111, endPoint x: 482, endPoint y: 152, distance: 55.5
click at [482, 152] on div at bounding box center [522, 165] width 348 height 331
